Goal: Information Seeking & Learning: Learn about a topic

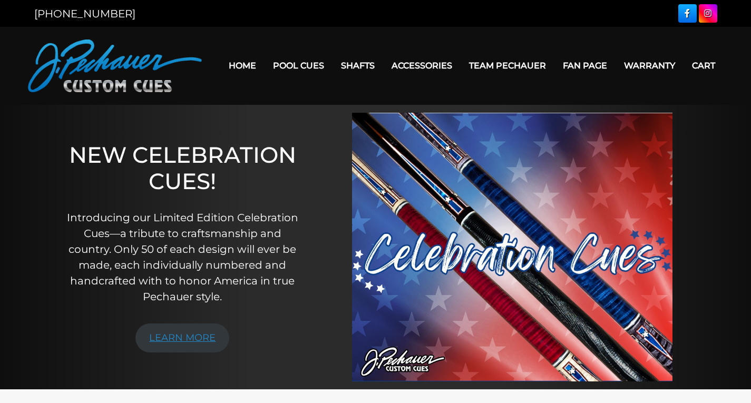
click at [188, 336] on link "LEARN MORE" at bounding box center [182, 338] width 94 height 29
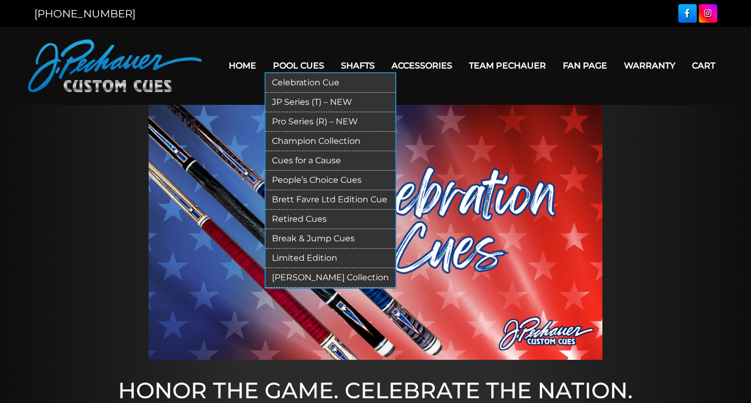
click at [312, 255] on link "Limited Edition" at bounding box center [331, 258] width 130 height 19
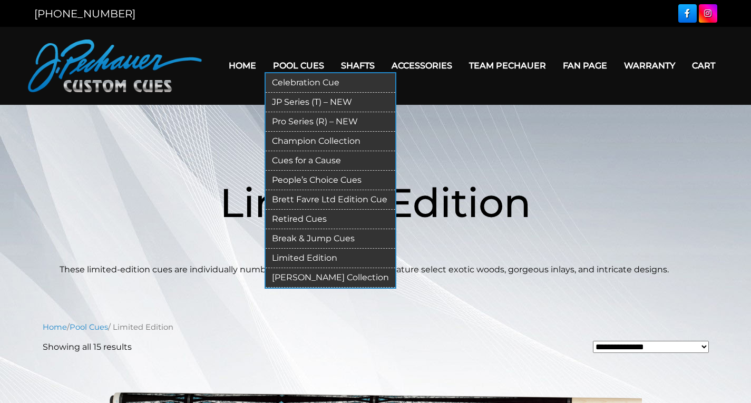
click at [320, 180] on link "People’s Choice Cues" at bounding box center [331, 180] width 130 height 19
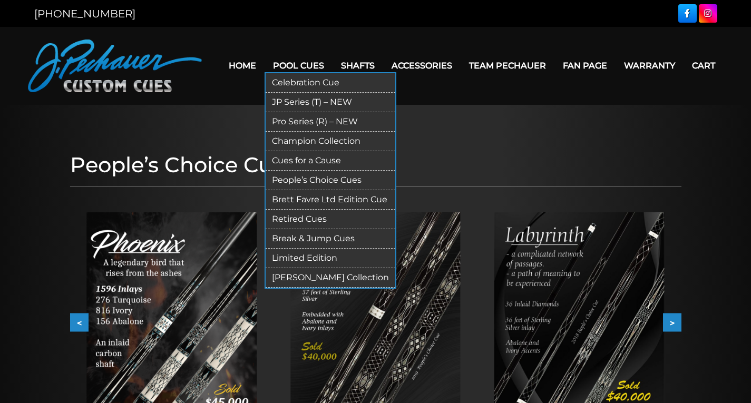
click at [309, 275] on link "[PERSON_NAME] Collection" at bounding box center [331, 277] width 130 height 19
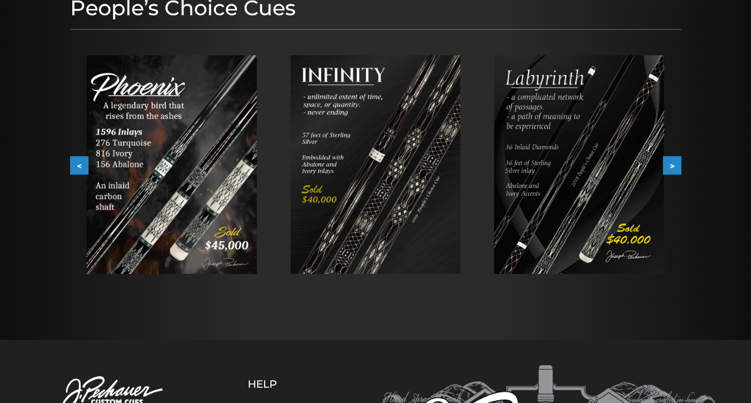
scroll to position [158, 0]
